Goal: Task Accomplishment & Management: Manage account settings

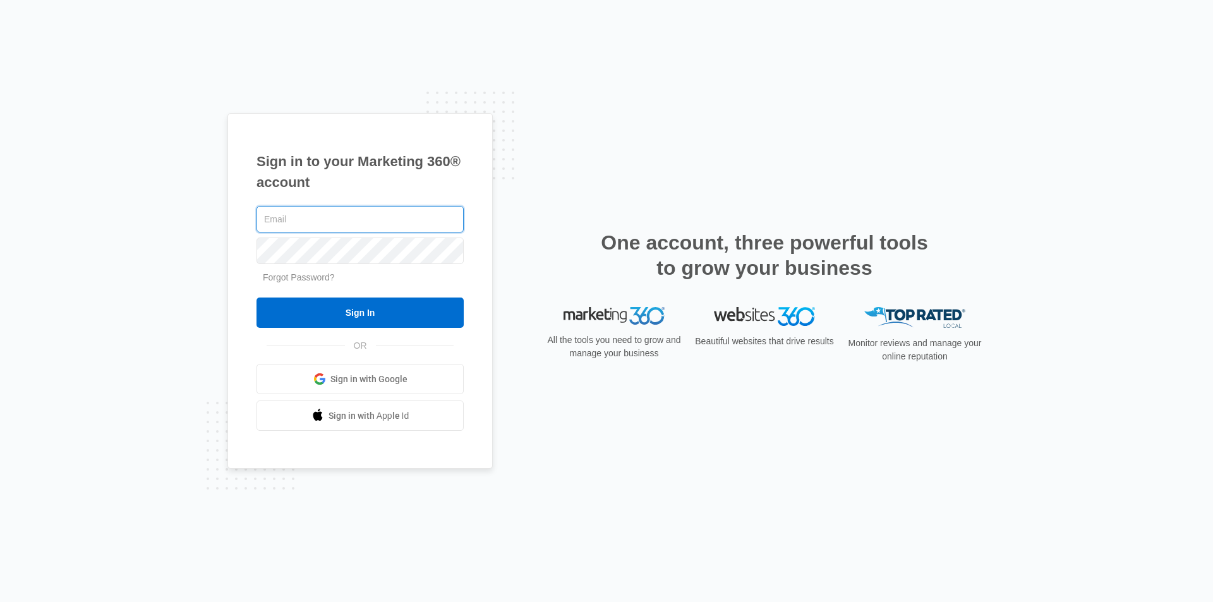
click at [335, 219] on input "text" at bounding box center [359, 219] width 207 height 27
type input "[EMAIL_ADDRESS][DOMAIN_NAME]"
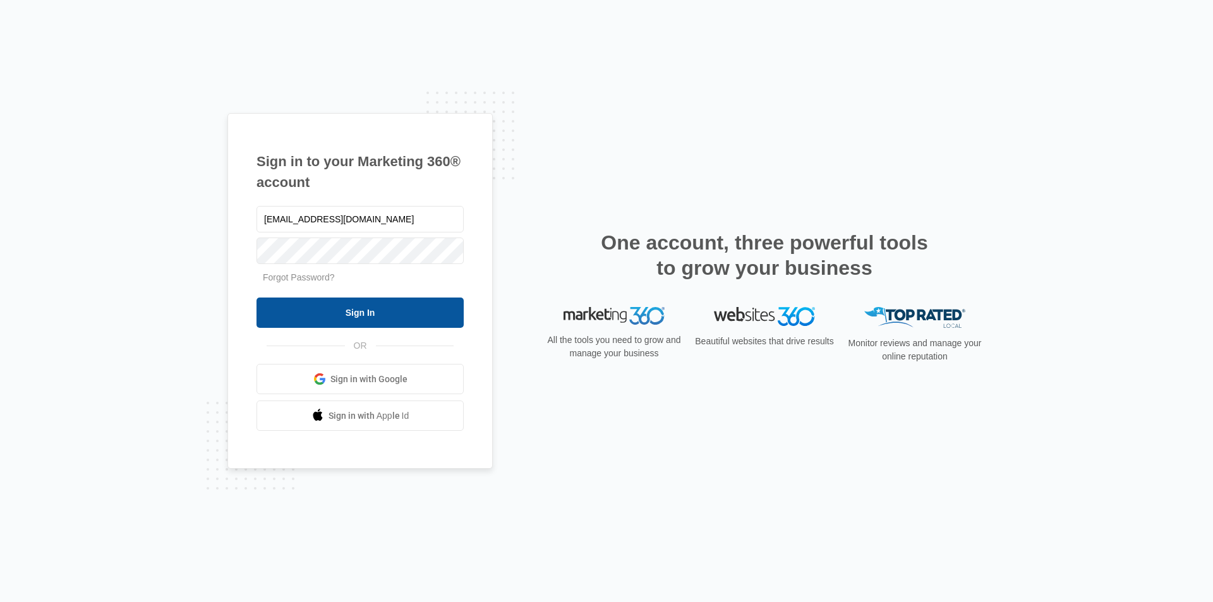
click at [387, 310] on input "Sign In" at bounding box center [359, 313] width 207 height 30
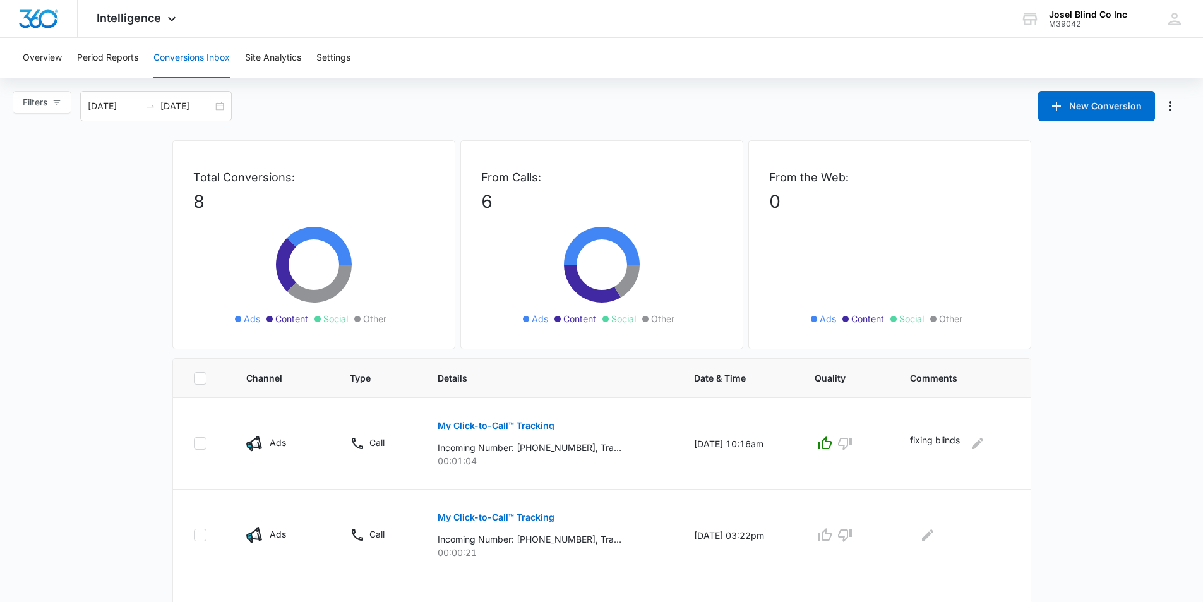
click at [284, 212] on p "8" at bounding box center [313, 201] width 241 height 27
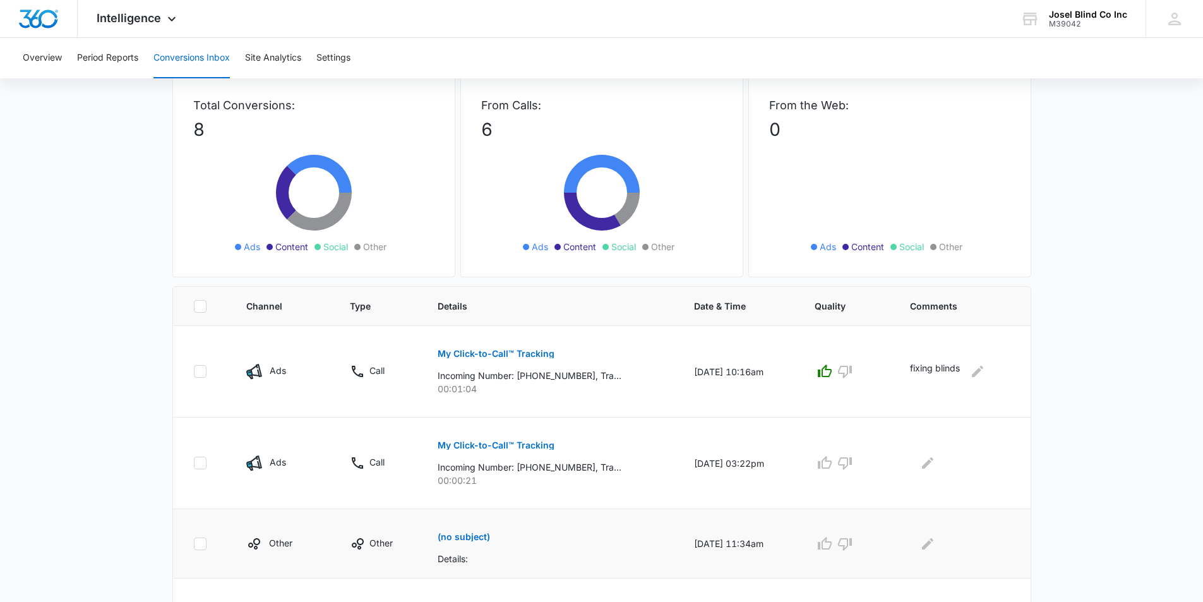
scroll to position [126, 0]
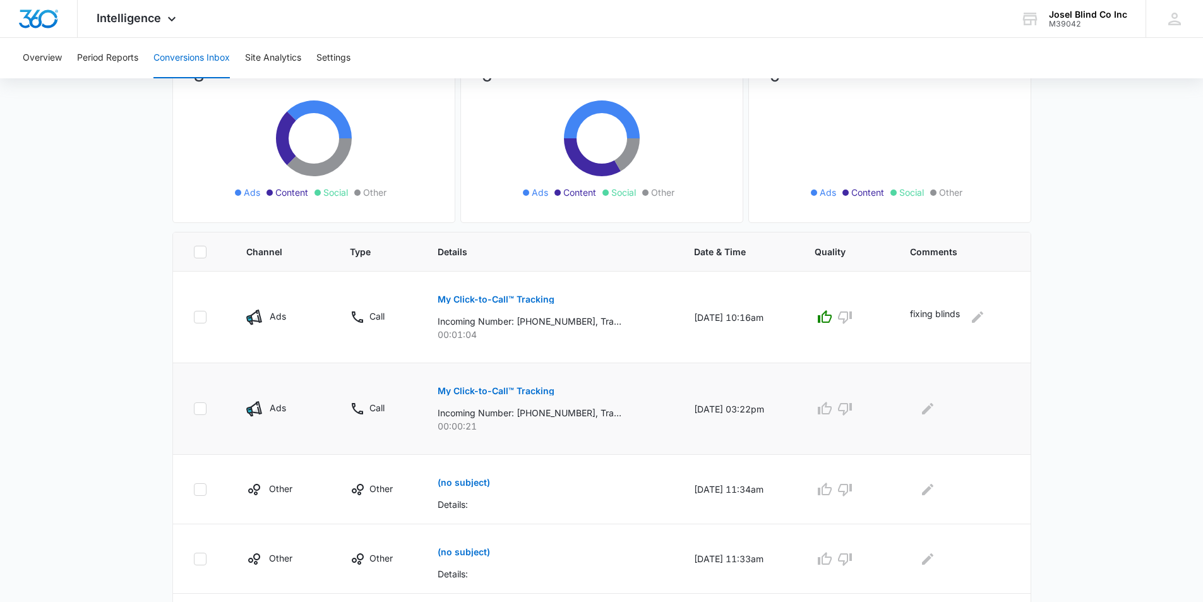
click at [734, 412] on td "10/02/25 at 03:22pm" at bounding box center [739, 409] width 121 height 92
click at [586, 417] on p "Incoming Number: +12485634137, Tracking Number: +12483011438, Ring To: +1248320…" at bounding box center [530, 412] width 184 height 13
click at [589, 420] on p "00:00:21" at bounding box center [551, 425] width 226 height 13
click at [364, 411] on div "Call" at bounding box center [378, 408] width 57 height 15
click at [352, 407] on icon at bounding box center [357, 408] width 11 height 11
